Goal: Browse casually

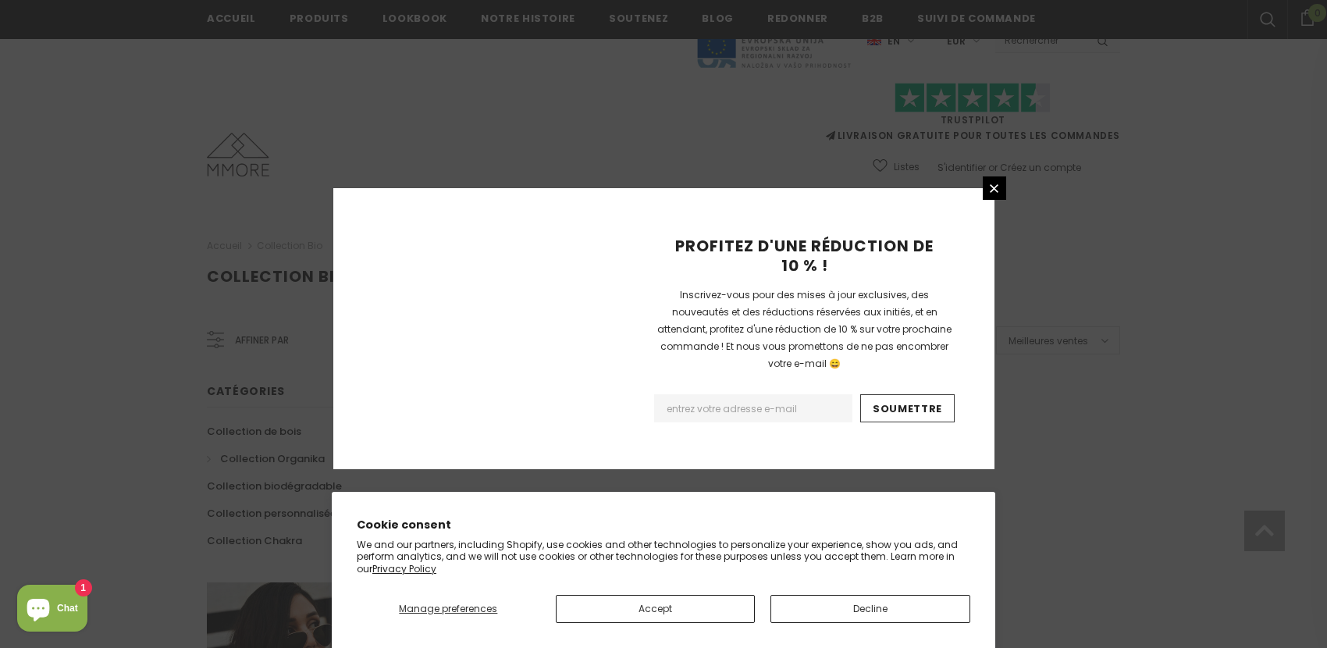
scroll to position [990, 0]
